Goal: Task Accomplishment & Management: Complete application form

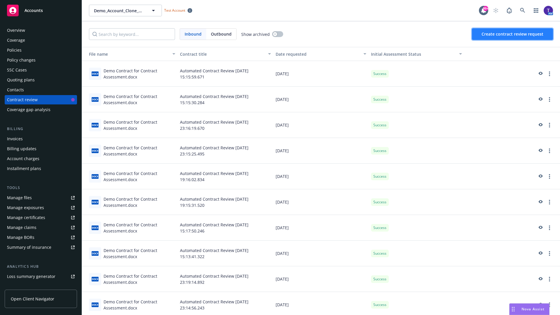
click at [513, 34] on span "Create contract review request" at bounding box center [513, 34] width 62 height 6
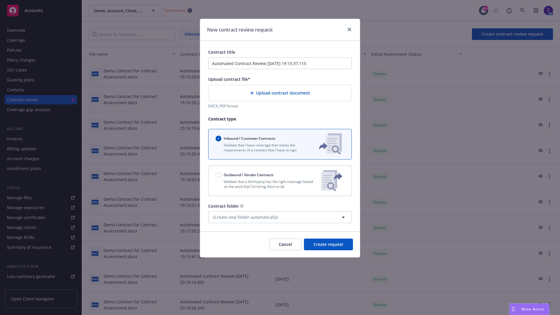
type input "Automated Contract Review 08-11-2025 19:15:37.115"
click at [280, 181] on p "Validate that a third party has the right coverage based on the work that I'm h…" at bounding box center [266, 184] width 101 height 10
radio input "false"
radio input "true"
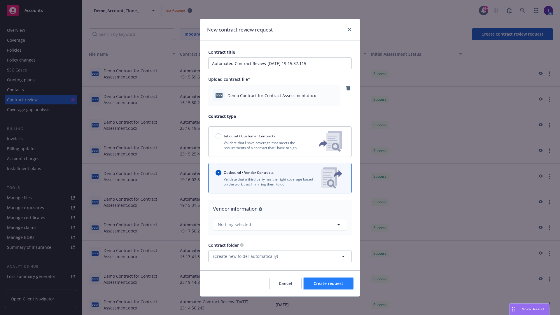
click at [328, 283] on span "Create request" at bounding box center [329, 284] width 30 height 6
